Goal: Task Accomplishment & Management: Manage account settings

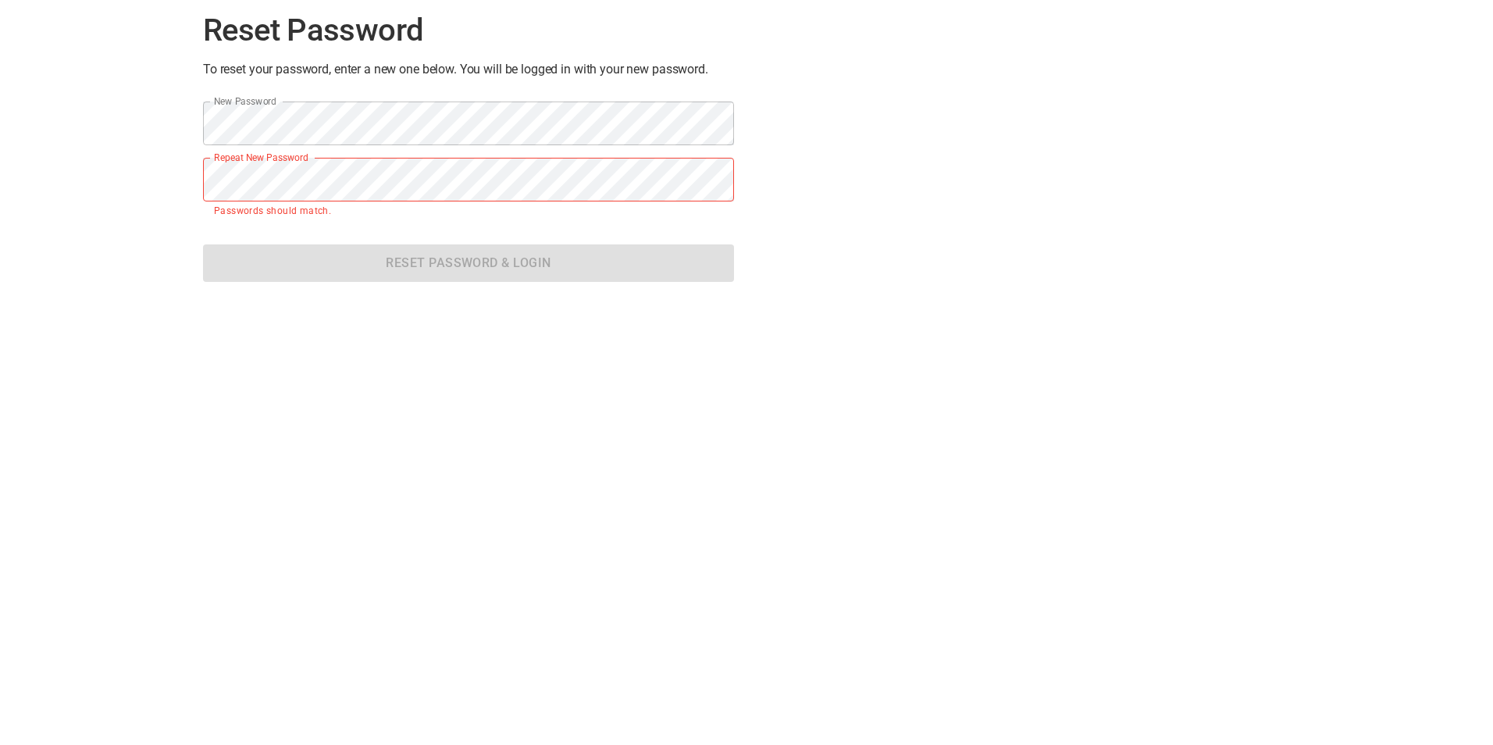
click at [803, 271] on div "Reset Password To reset your password, enter a new one below. You will be logge…" at bounding box center [747, 147] width 1112 height 319
click at [516, 341] on div "Reset Password To reset your password, enter a new one below. You will be logge…" at bounding box center [746, 360] width 1493 height 745
click at [358, 248] on form "New Password New Password Repeat New Password Repeat New Password Passwords sho…" at bounding box center [468, 191] width 531 height 205
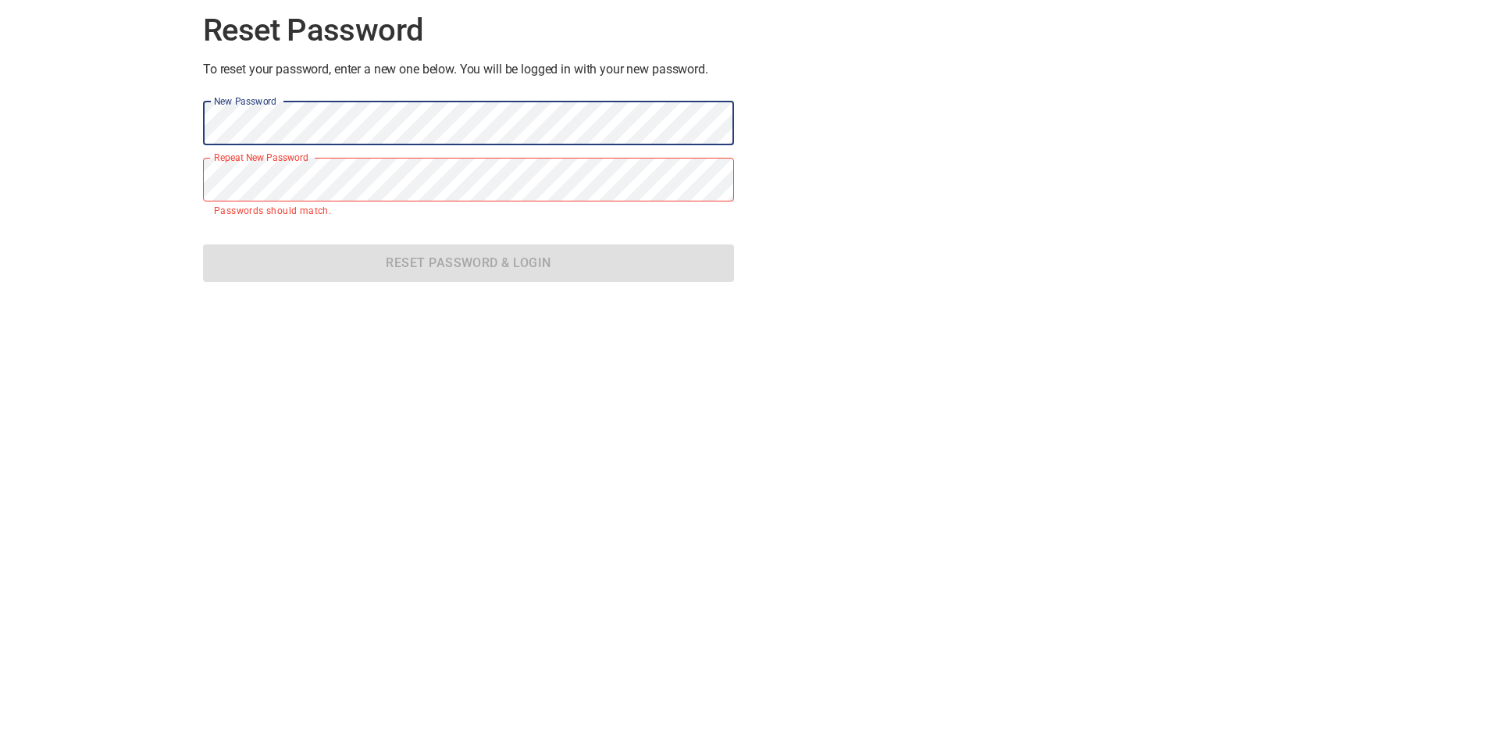
click at [179, 123] on div "Reset Password To reset your password, enter a new one below. You will be logge…" at bounding box center [746, 360] width 1493 height 745
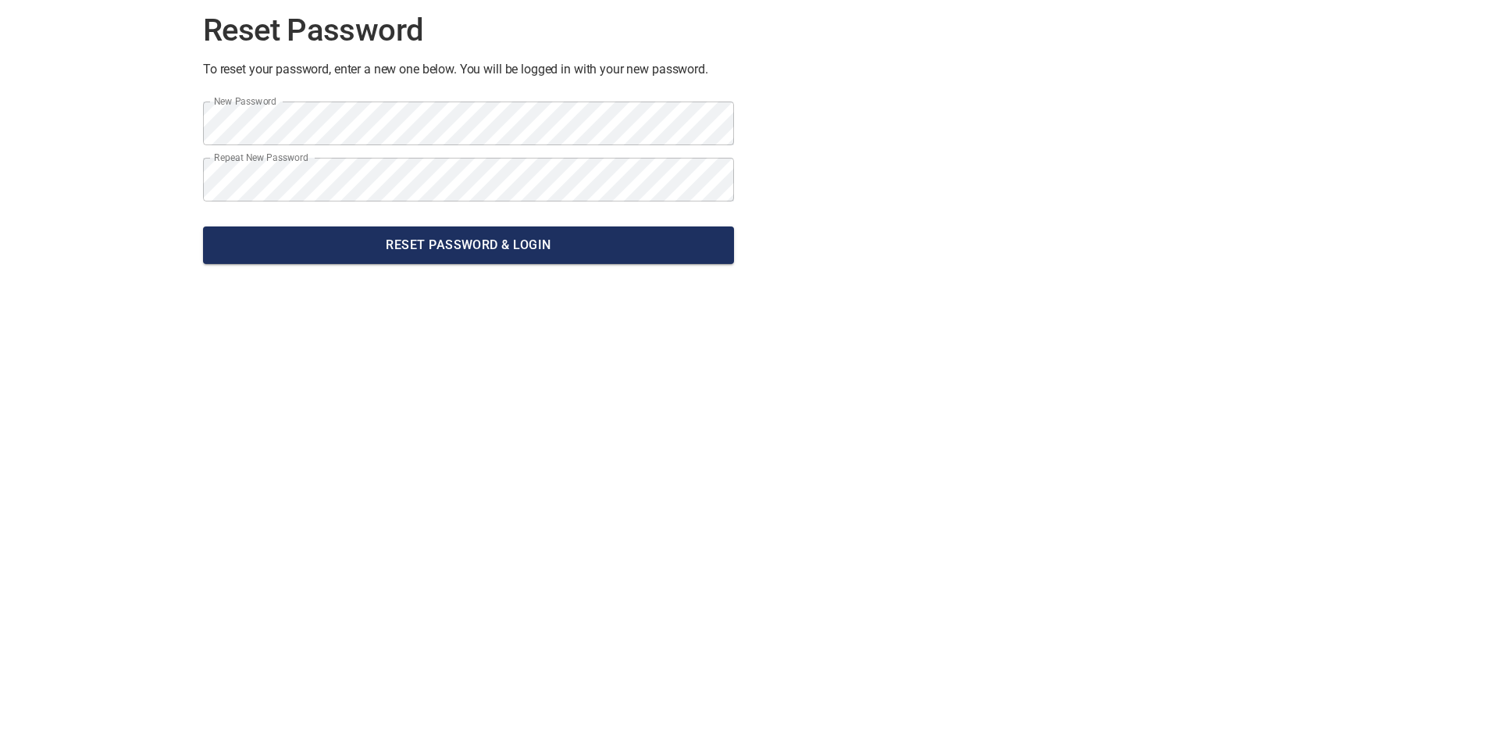
drag, startPoint x: 707, startPoint y: 223, endPoint x: 708, endPoint y: 235, distance: 11.7
click at [708, 233] on form "New Password New Password Repeat New Password Repeat New Password Reset Passwor…" at bounding box center [468, 182] width 531 height 187
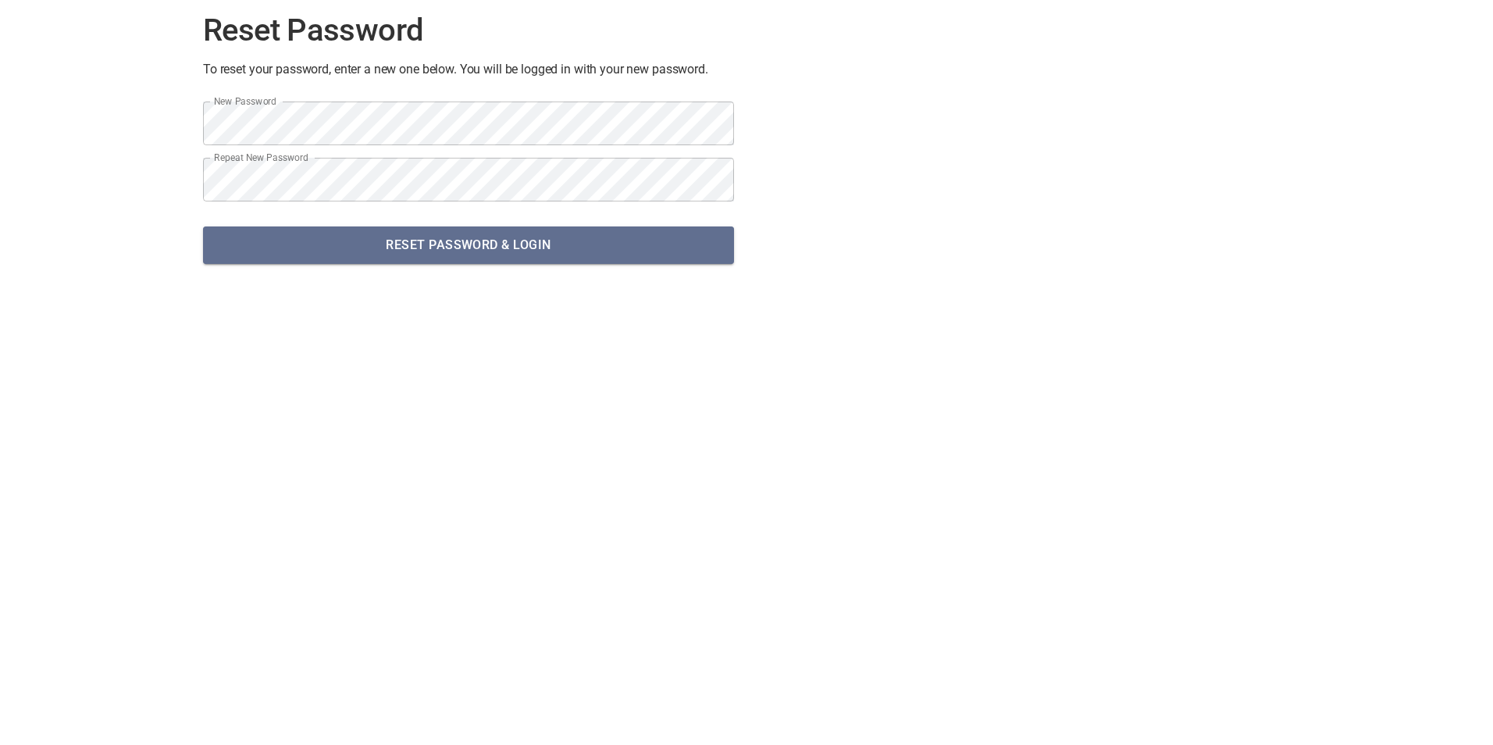
click at [708, 235] on span "Reset Password & Login" at bounding box center [469, 245] width 506 height 22
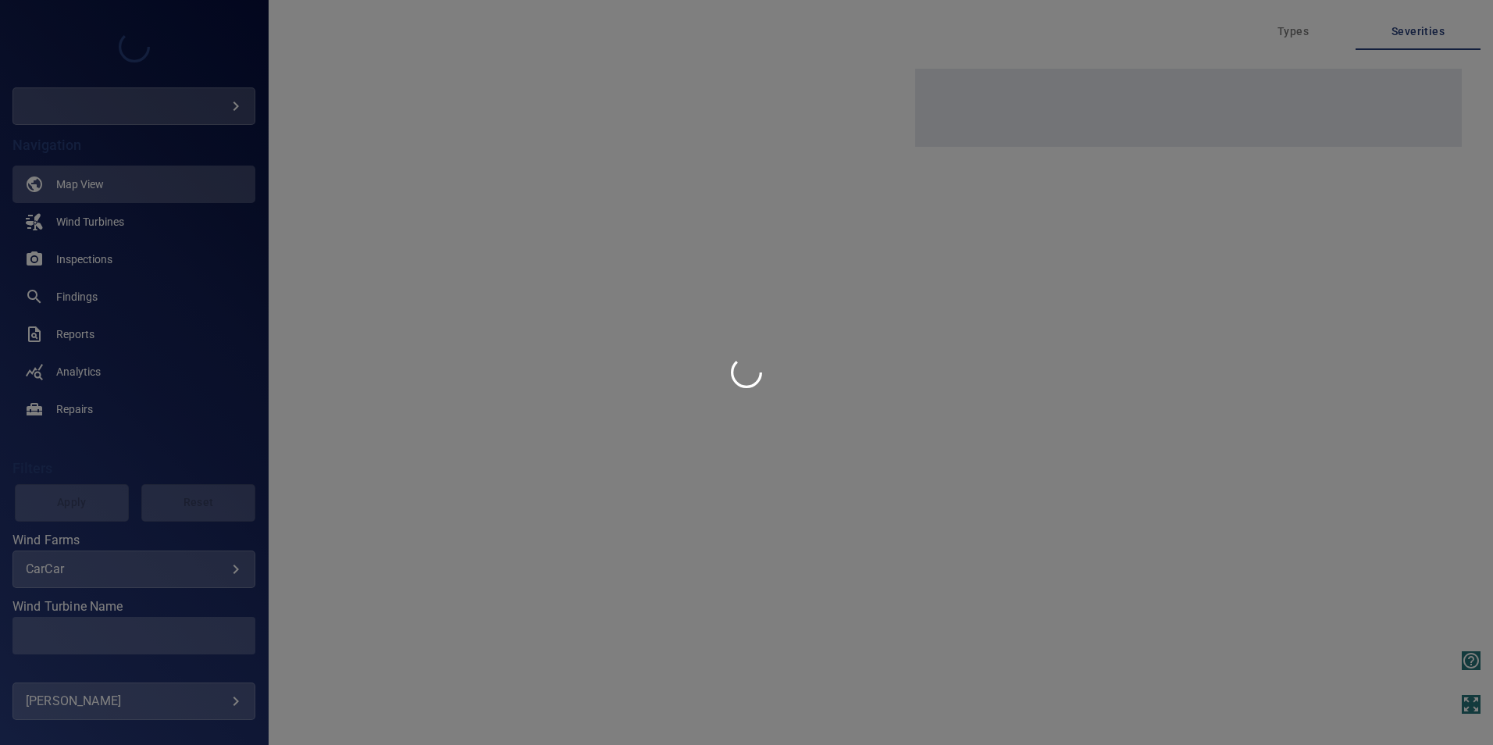
type input "********"
